Goal: Find specific page/section: Find specific page/section

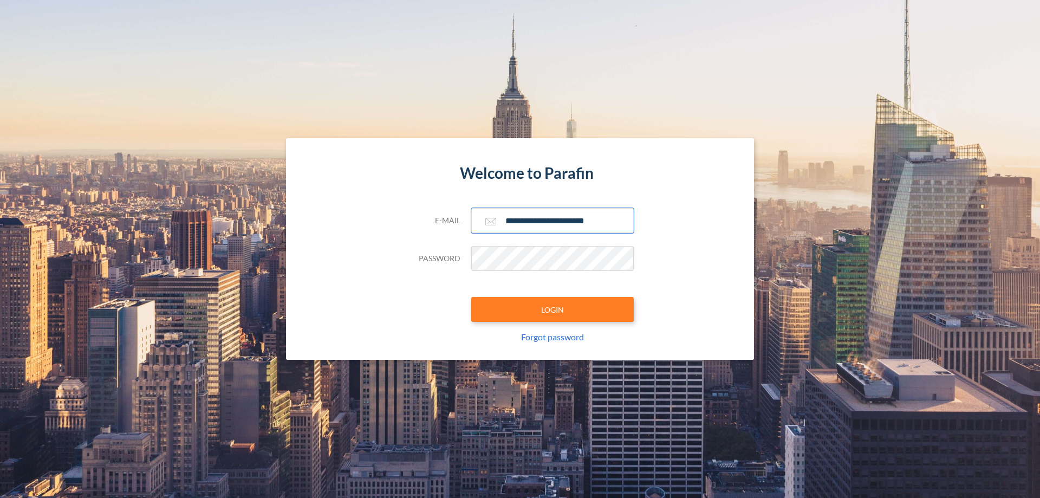
type input "**********"
click at [552, 309] on button "LOGIN" at bounding box center [552, 309] width 162 height 25
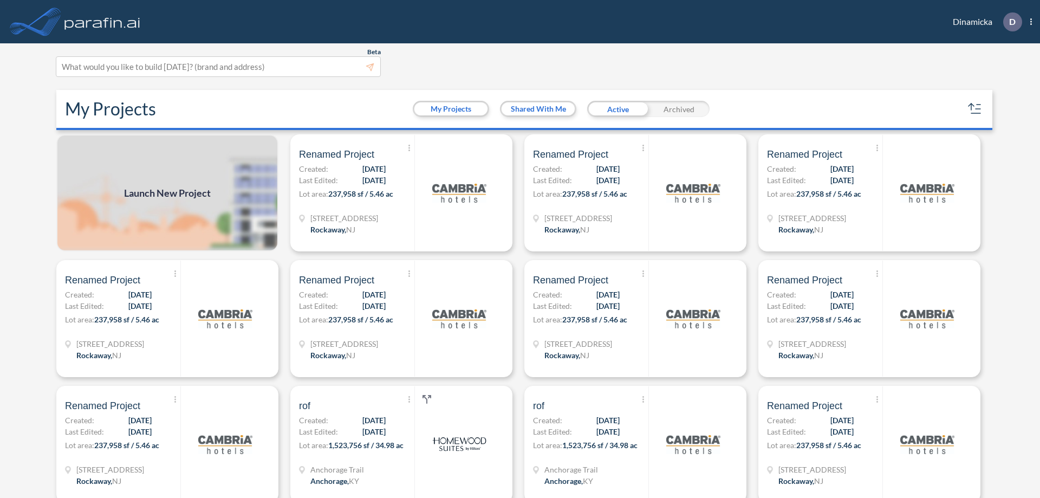
scroll to position [3, 0]
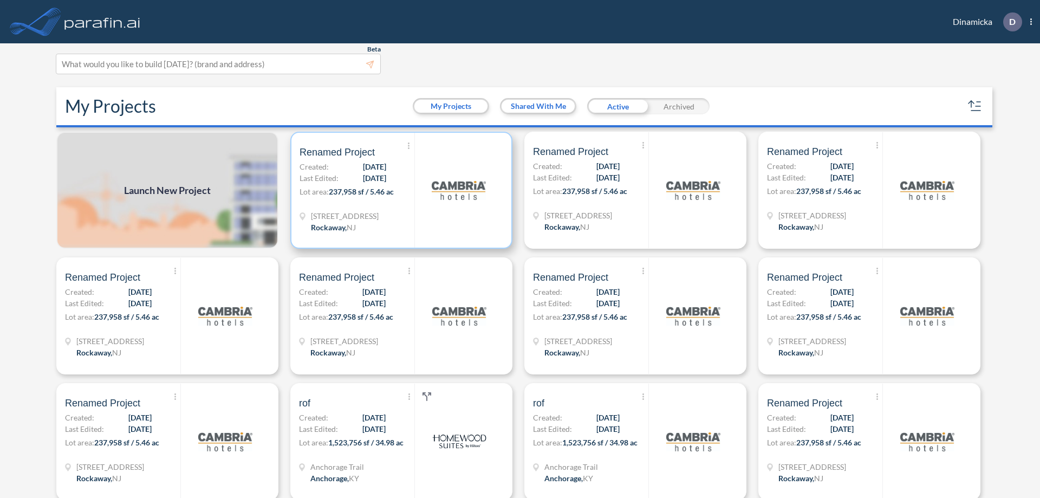
click at [399, 190] on p "Lot area: 237,958 sf / 5.46 ac" at bounding box center [356, 194] width 115 height 16
